Goal: Transaction & Acquisition: Obtain resource

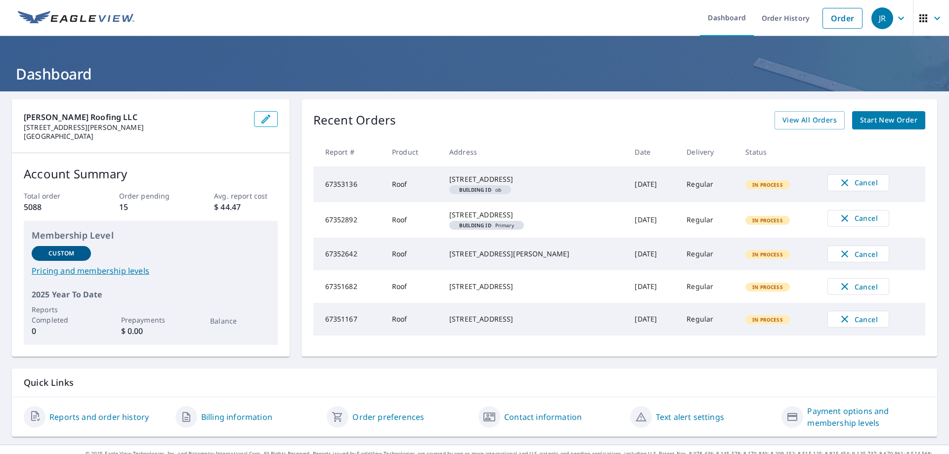
click at [884, 120] on span "Start New Order" at bounding box center [888, 120] width 57 height 12
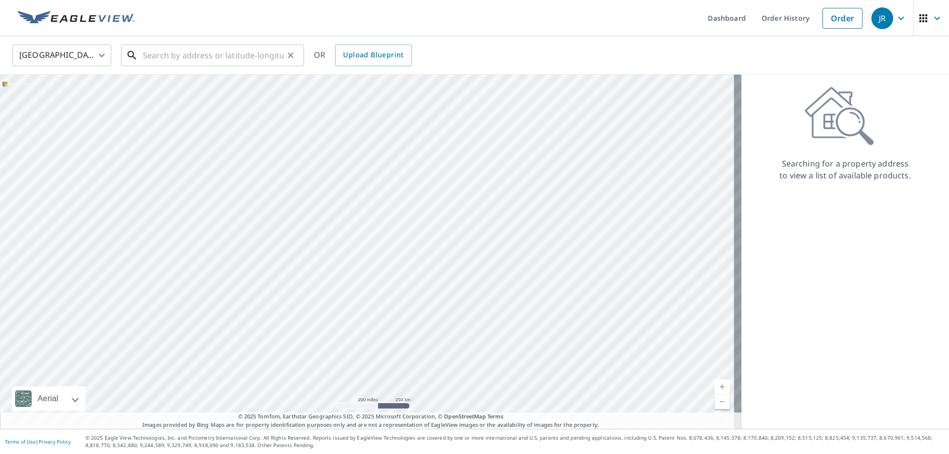
click at [161, 55] on input "text" at bounding box center [213, 56] width 141 height 28
paste input "[STREET_ADDRESS]"
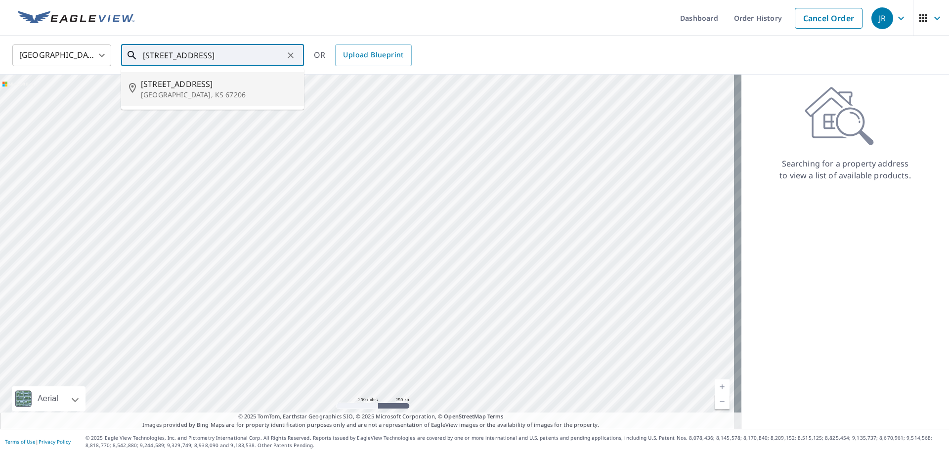
click at [171, 84] on span "[STREET_ADDRESS]" at bounding box center [218, 84] width 155 height 12
type input "[STREET_ADDRESS]"
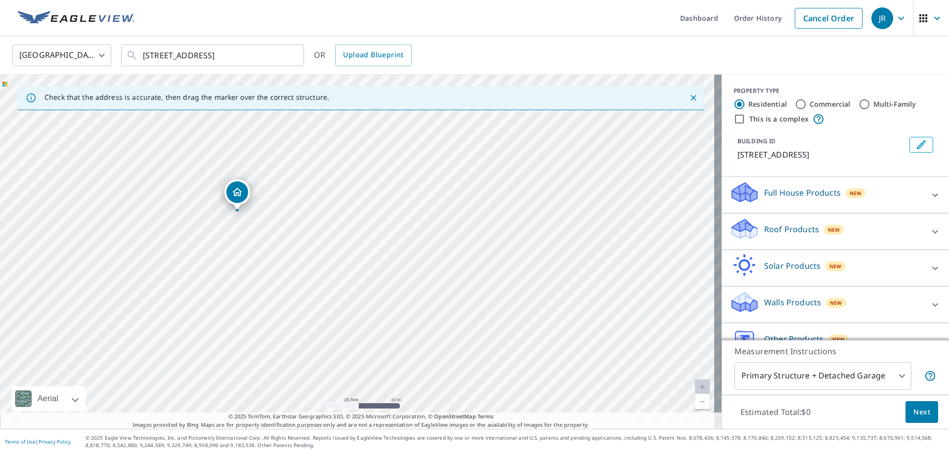
drag, startPoint x: 269, startPoint y: 188, endPoint x: 421, endPoint y: 186, distance: 152.2
click at [421, 186] on div "[STREET_ADDRESS]" at bounding box center [360, 252] width 721 height 354
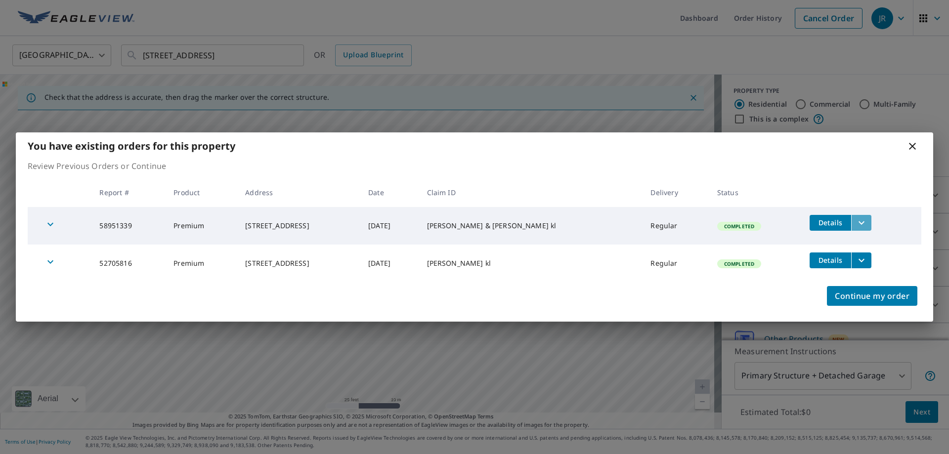
click at [855, 221] on icon "filesDropdownBtn-58951339" at bounding box center [861, 223] width 12 height 12
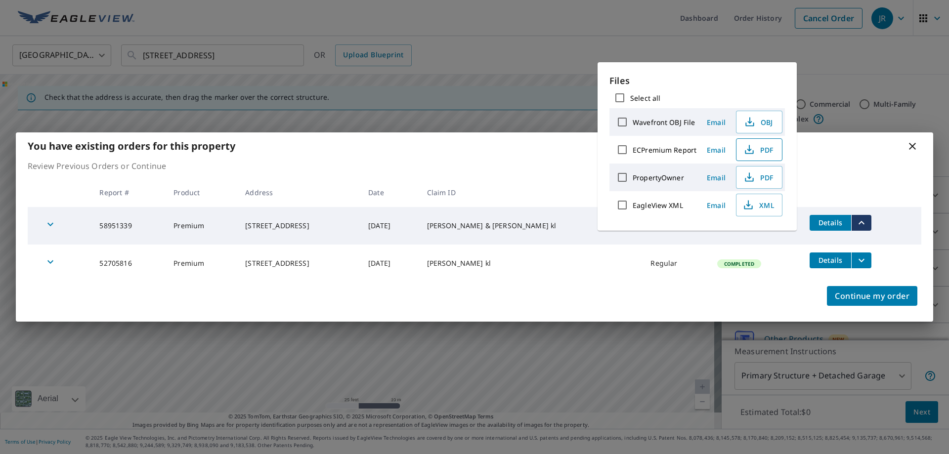
click at [750, 149] on icon "button" at bounding box center [749, 150] width 12 height 12
click at [750, 174] on icon "button" at bounding box center [749, 177] width 12 height 12
click at [829, 65] on div "You have existing orders for this property Review Previous Orders or Continue R…" at bounding box center [474, 227] width 949 height 454
